Goal: Information Seeking & Learning: Understand process/instructions

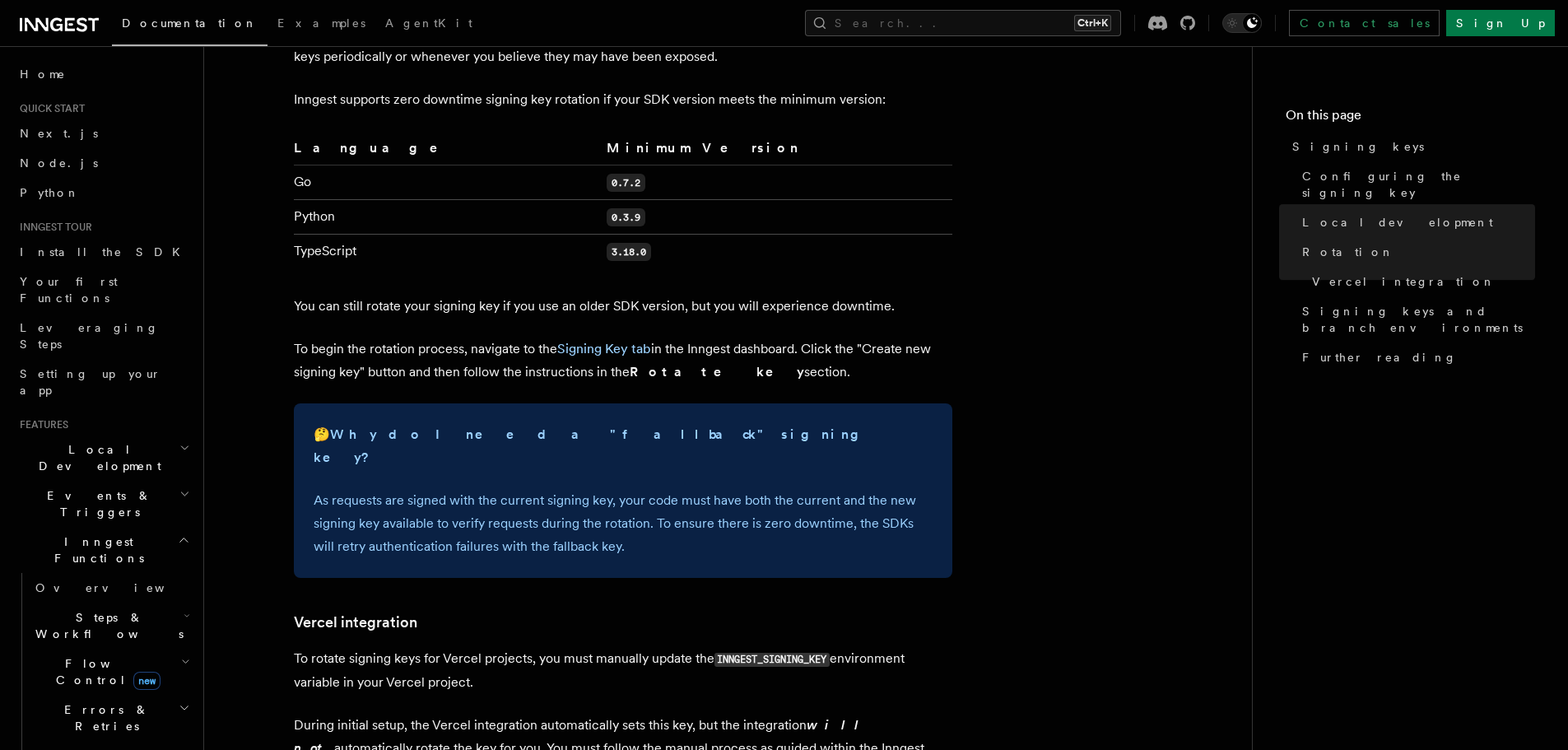
scroll to position [1175, 0]
